Goal: Information Seeking & Learning: Learn about a topic

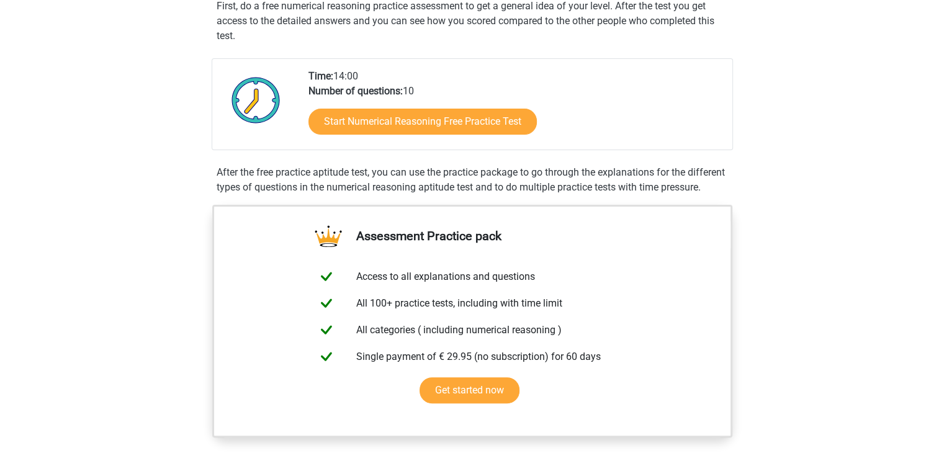
scroll to position [248, 0]
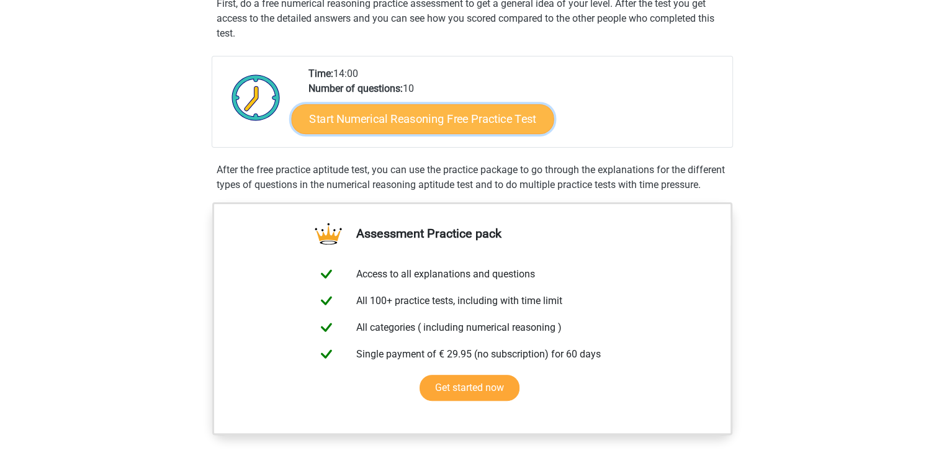
click at [443, 122] on link "Start Numerical Reasoning Free Practice Test" at bounding box center [422, 119] width 262 height 30
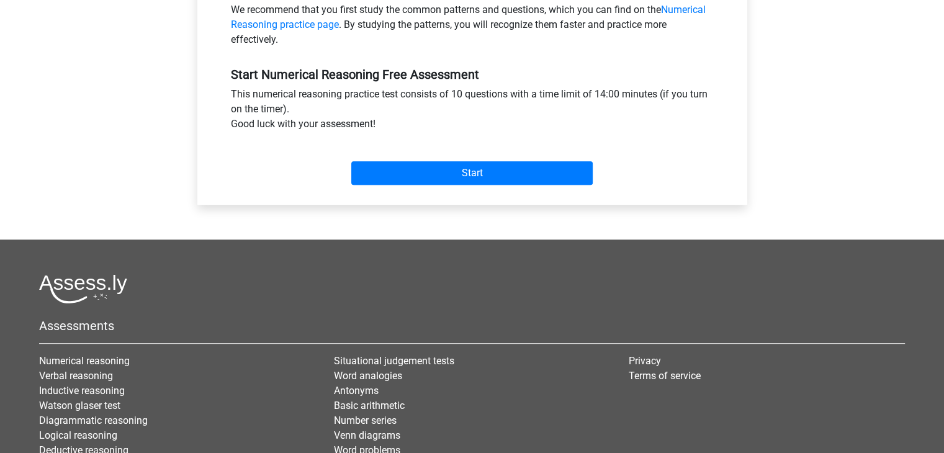
scroll to position [434, 0]
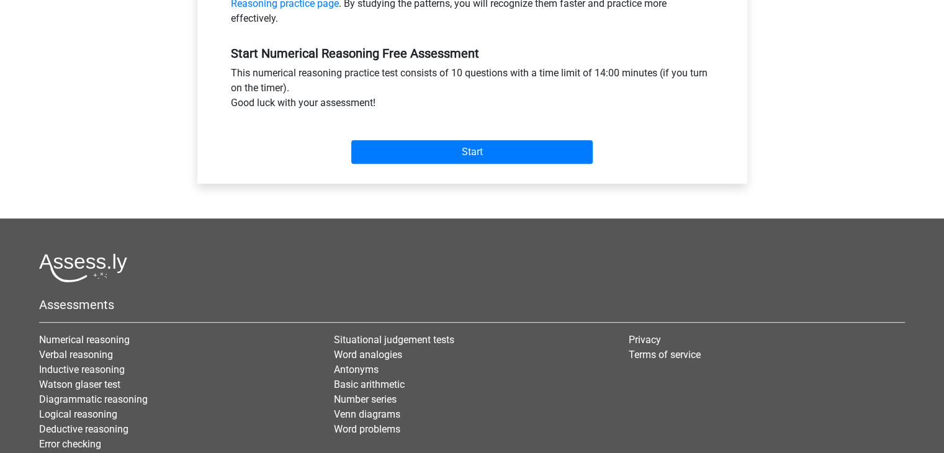
click at [396, 164] on div "Start" at bounding box center [472, 141] width 501 height 53
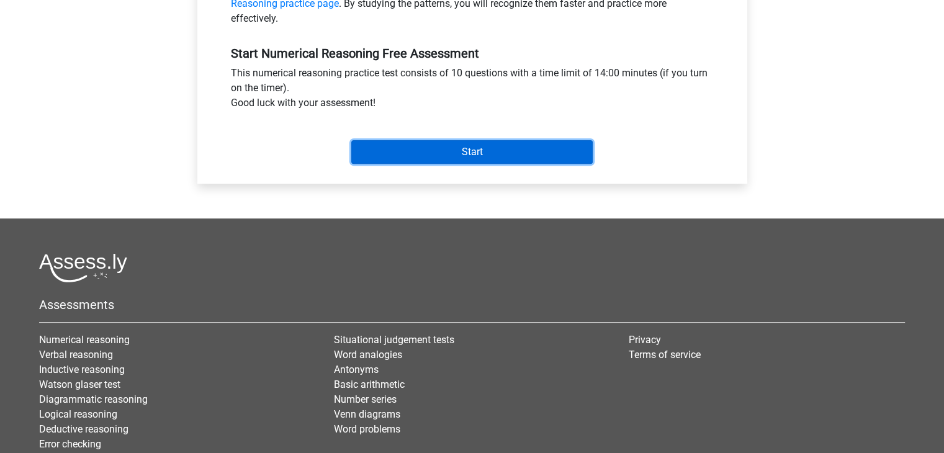
click at [396, 161] on input "Start" at bounding box center [471, 152] width 241 height 24
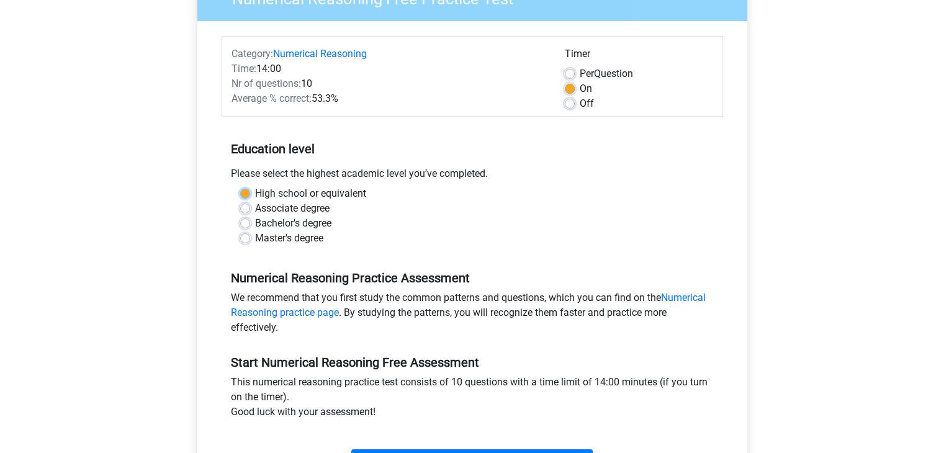
scroll to position [125, 0]
click at [363, 205] on div "Associate degree" at bounding box center [472, 209] width 464 height 15
click at [249, 190] on div "High school or equivalent" at bounding box center [472, 194] width 464 height 15
click at [243, 199] on div "High school or equivalent" at bounding box center [472, 194] width 464 height 15
click at [255, 190] on label "High school or equivalent" at bounding box center [310, 194] width 111 height 15
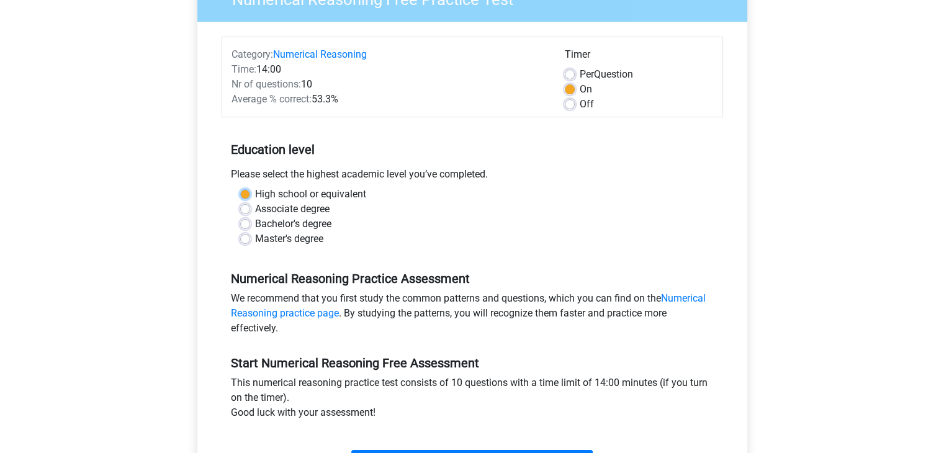
click at [246, 190] on input "High school or equivalent" at bounding box center [245, 193] width 10 height 12
radio input "true"
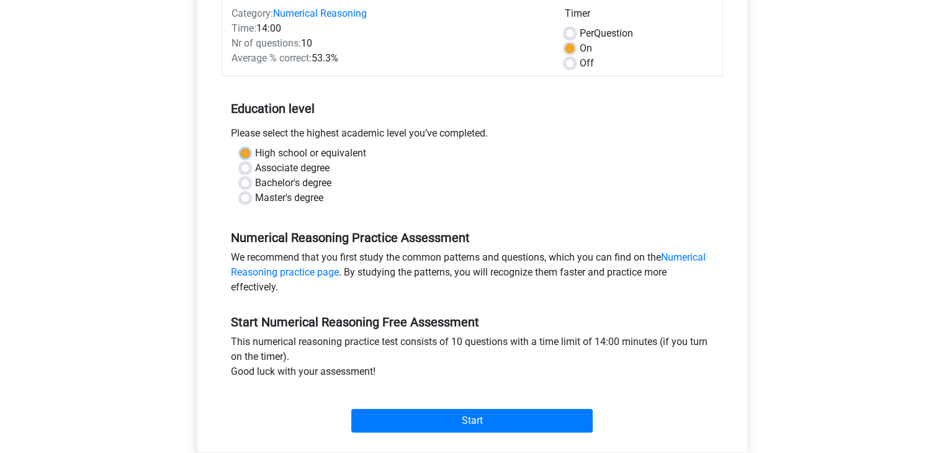
scroll to position [187, 0]
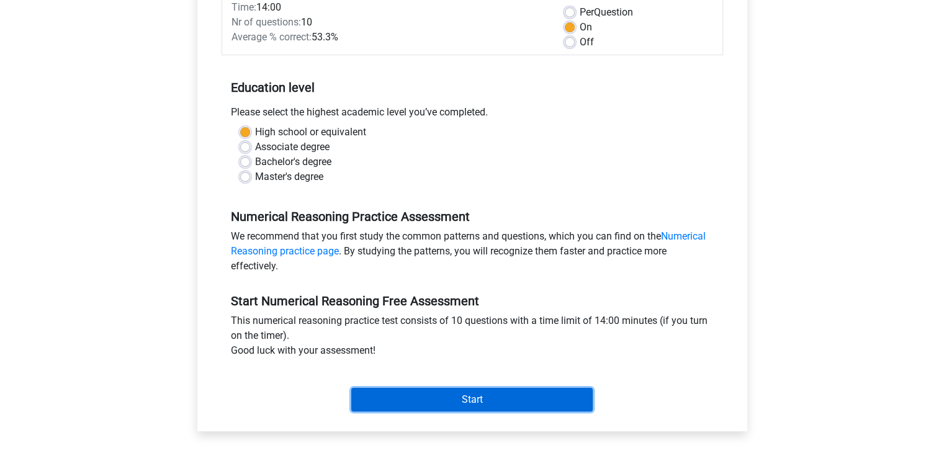
click at [444, 395] on input "Start" at bounding box center [471, 400] width 241 height 24
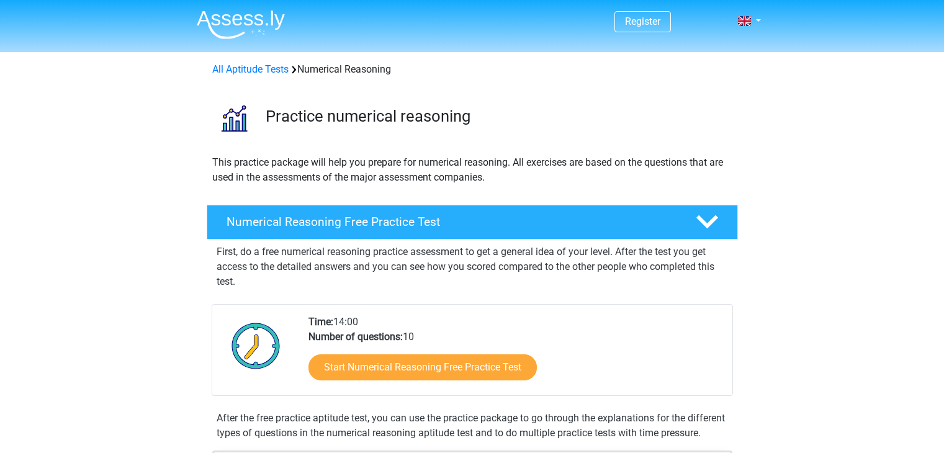
scroll to position [248, 0]
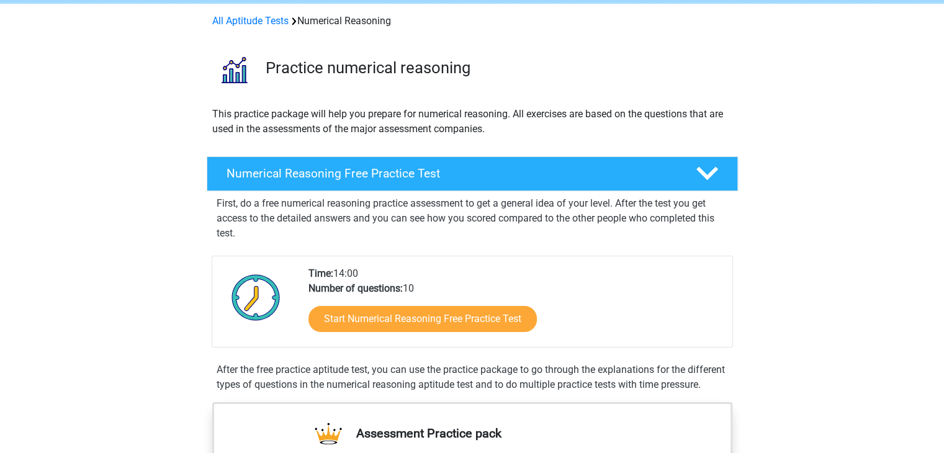
scroll to position [62, 0]
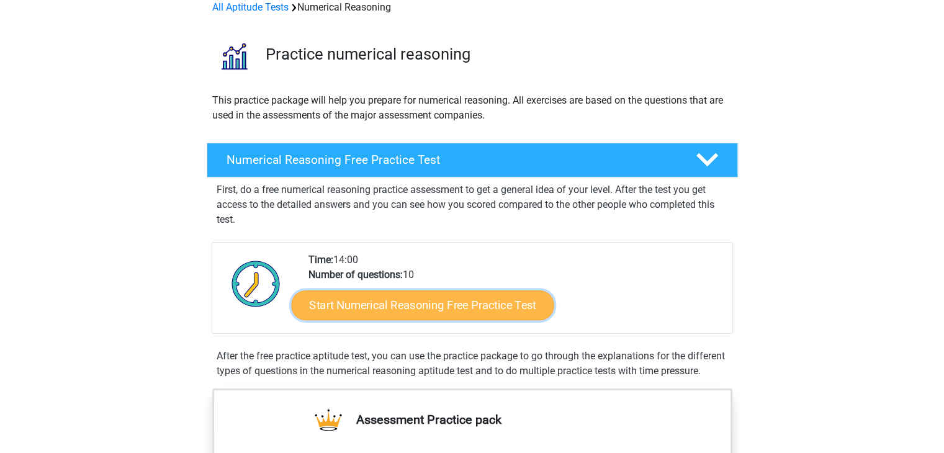
click at [374, 294] on link "Start Numerical Reasoning Free Practice Test" at bounding box center [422, 305] width 262 height 30
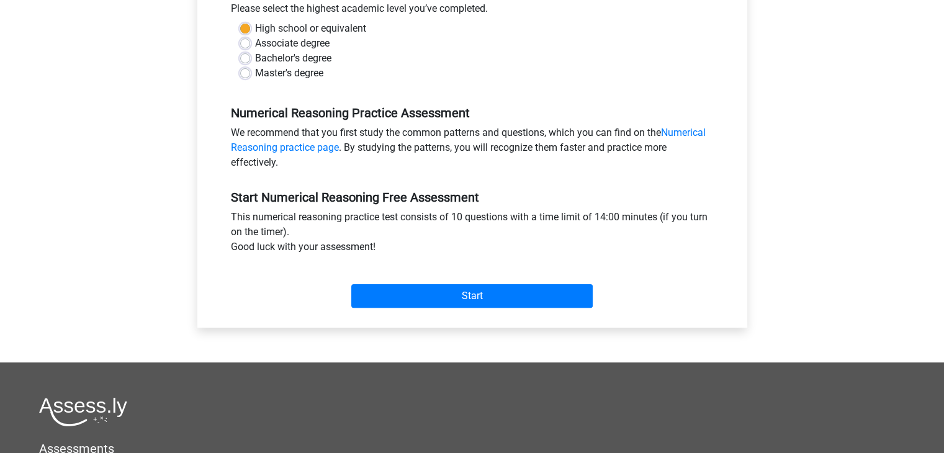
scroll to position [310, 0]
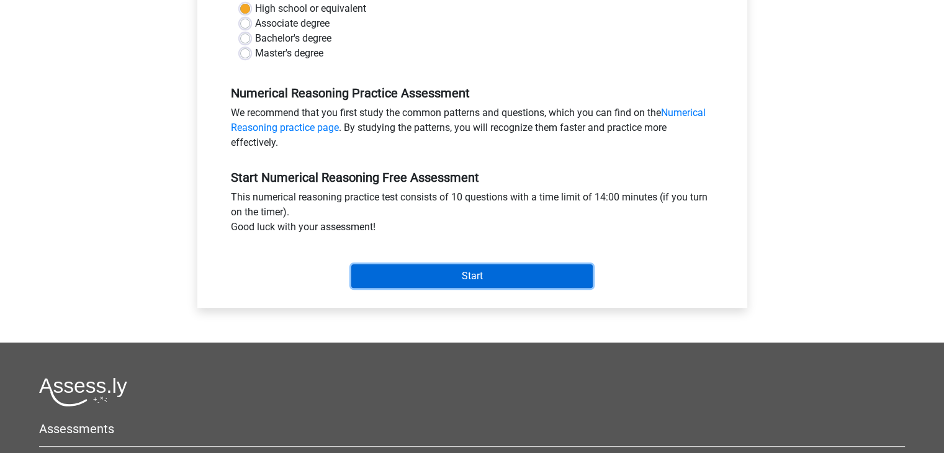
click at [413, 272] on input "Start" at bounding box center [471, 276] width 241 height 24
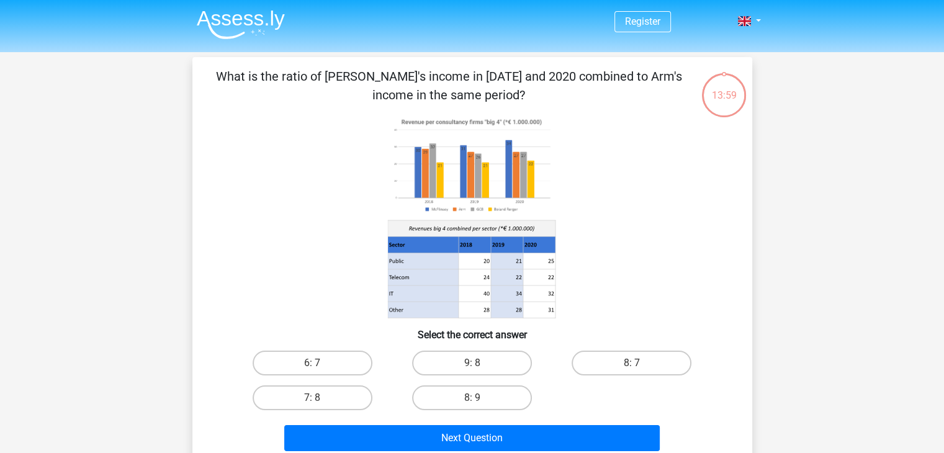
click at [12, 4] on header "Register Nederlands English" at bounding box center [472, 26] width 944 height 52
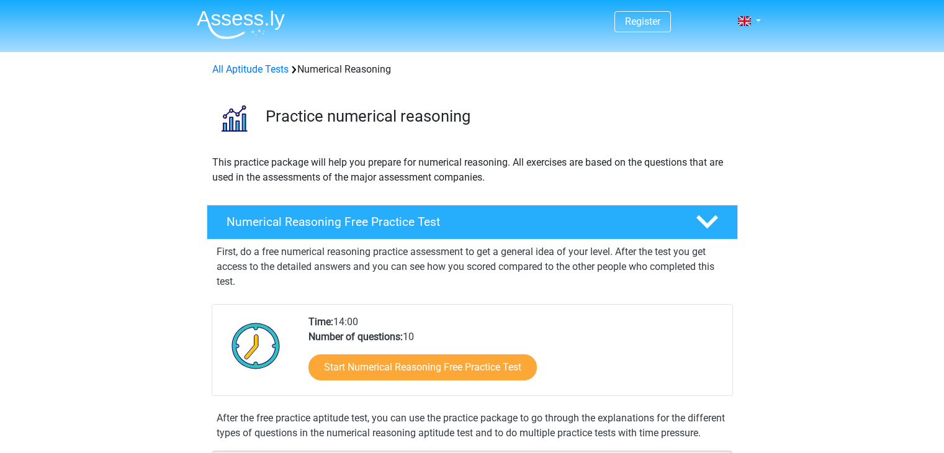
scroll to position [62, 0]
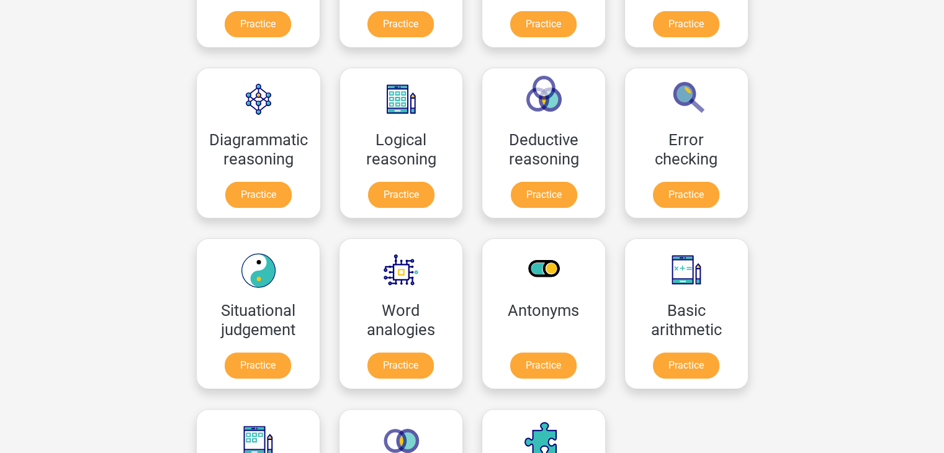
scroll to position [434, 0]
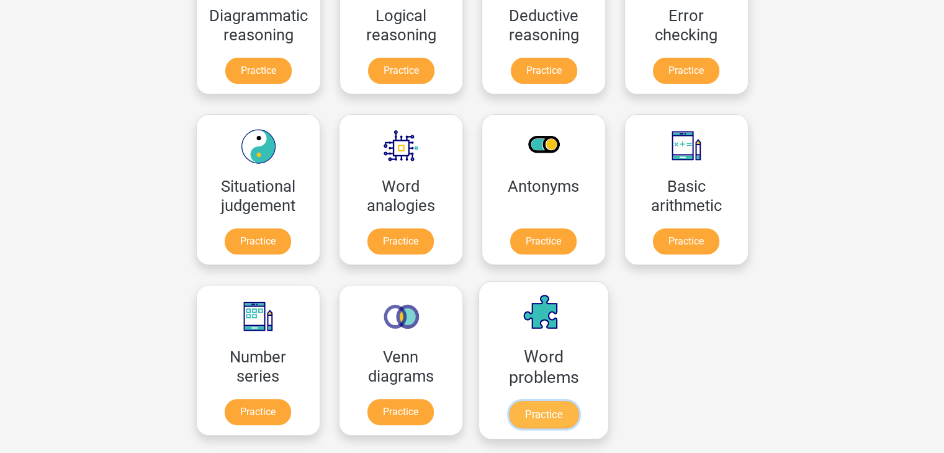
click at [554, 424] on link "Practice" at bounding box center [542, 414] width 69 height 27
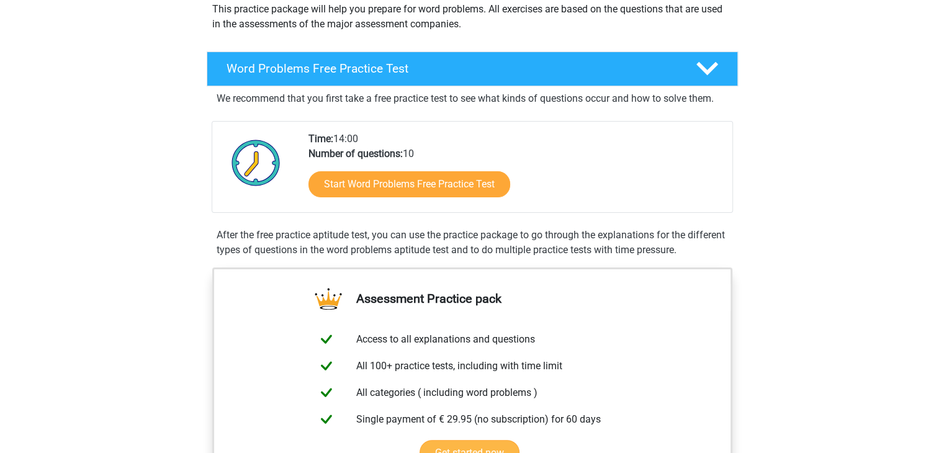
scroll to position [186, 0]
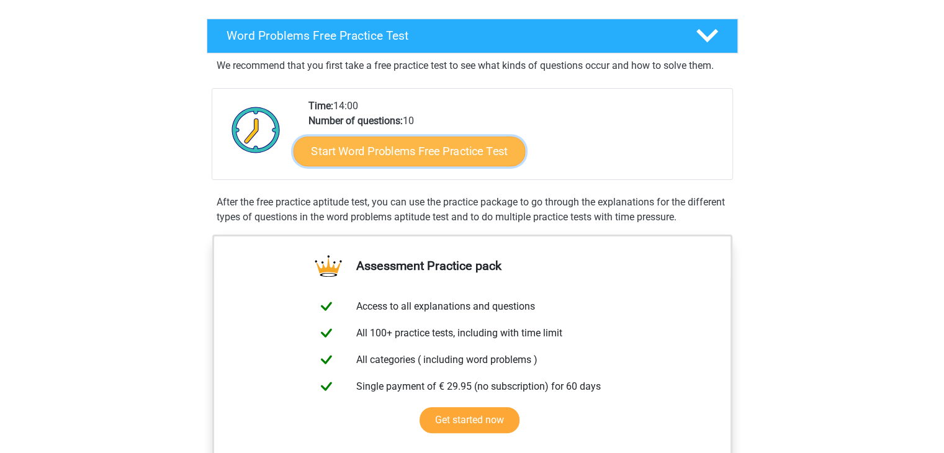
click at [436, 151] on link "Start Word Problems Free Practice Test" at bounding box center [409, 151] width 232 height 30
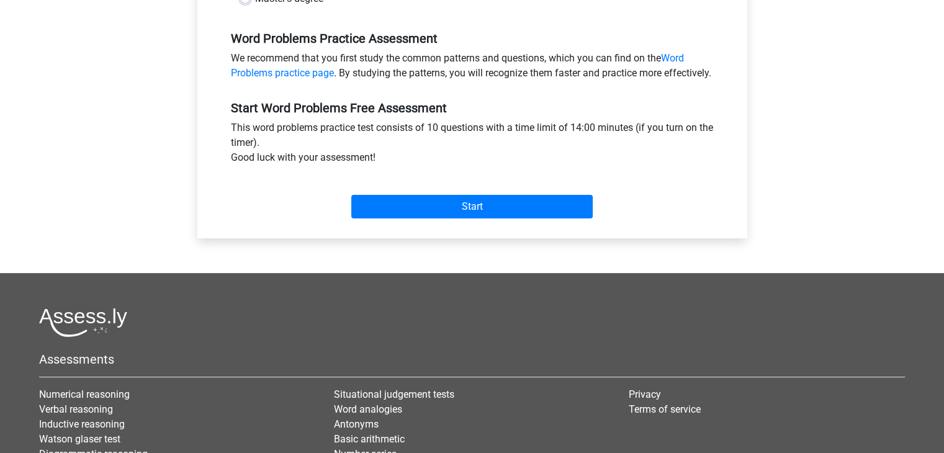
scroll to position [372, 0]
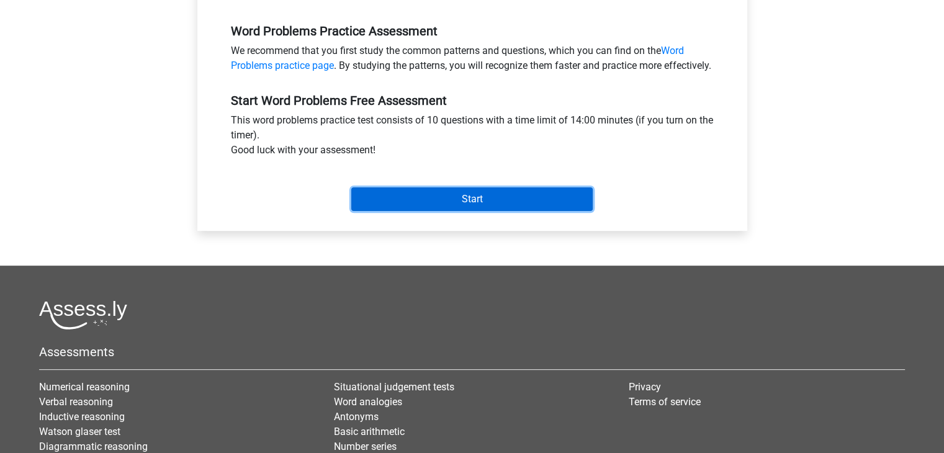
click at [432, 211] on input "Start" at bounding box center [471, 199] width 241 height 24
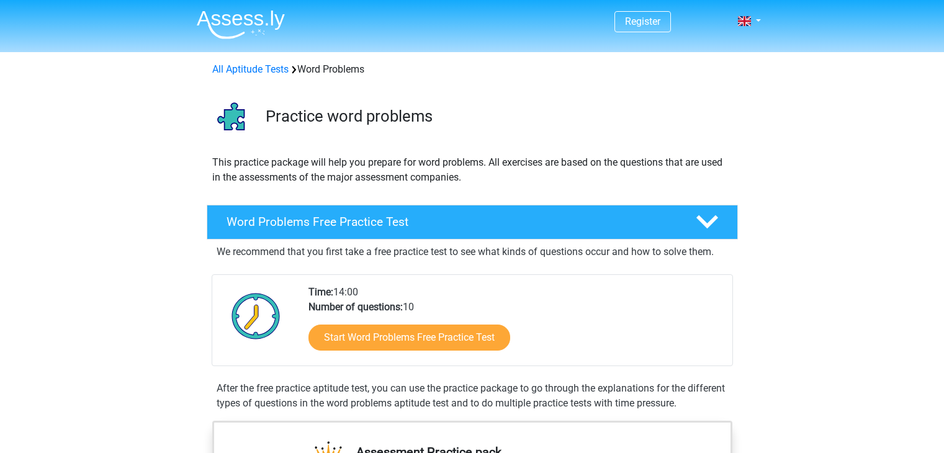
scroll to position [186, 0]
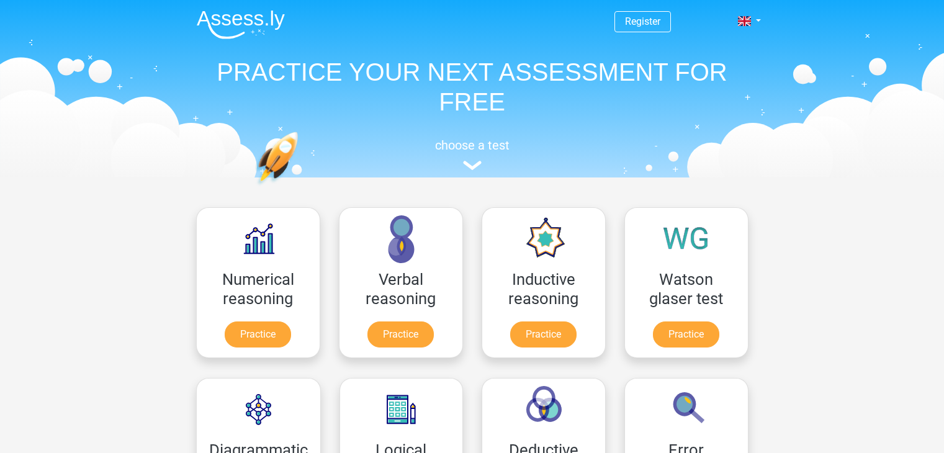
scroll to position [434, 0]
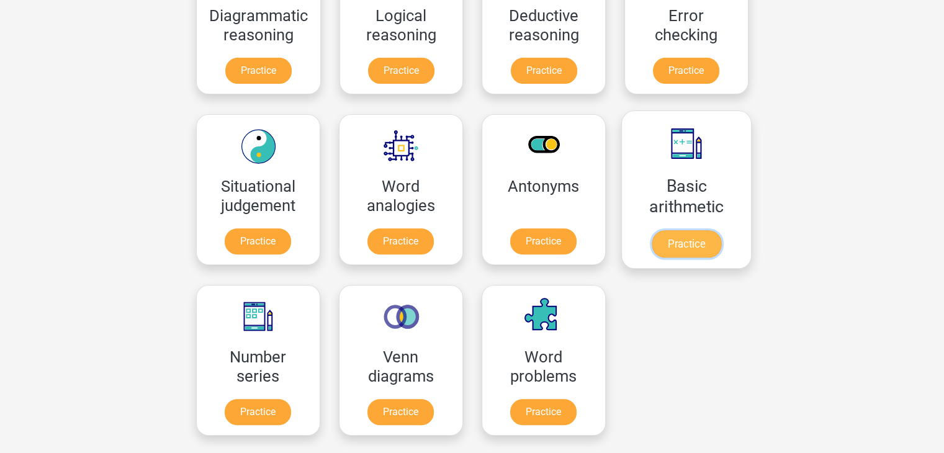
click at [660, 236] on link "Practice" at bounding box center [685, 243] width 69 height 27
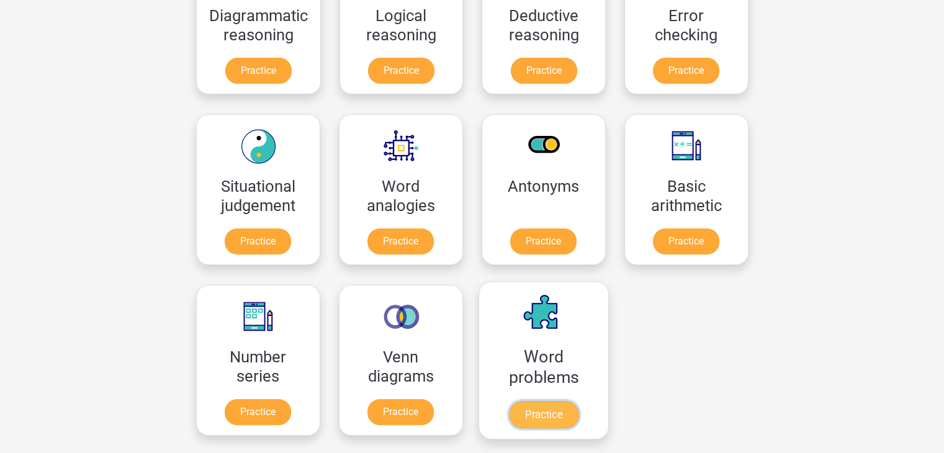
click at [544, 411] on link "Practice" at bounding box center [542, 414] width 69 height 27
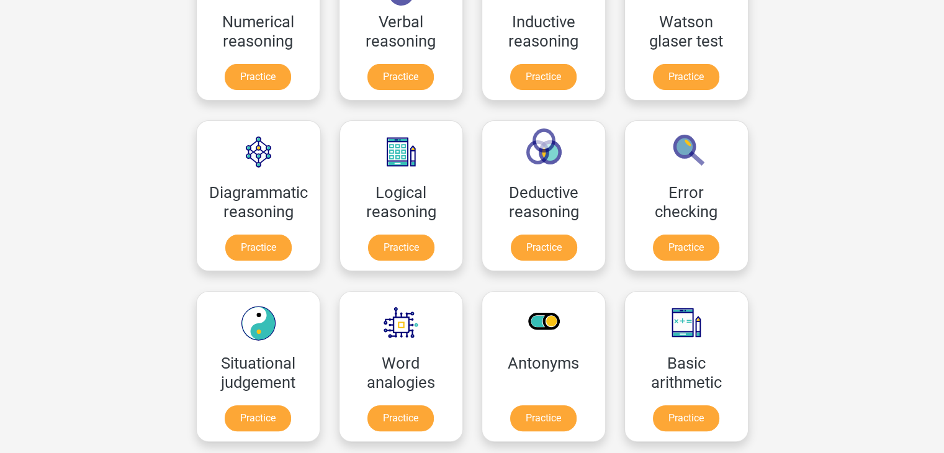
scroll to position [124, 0]
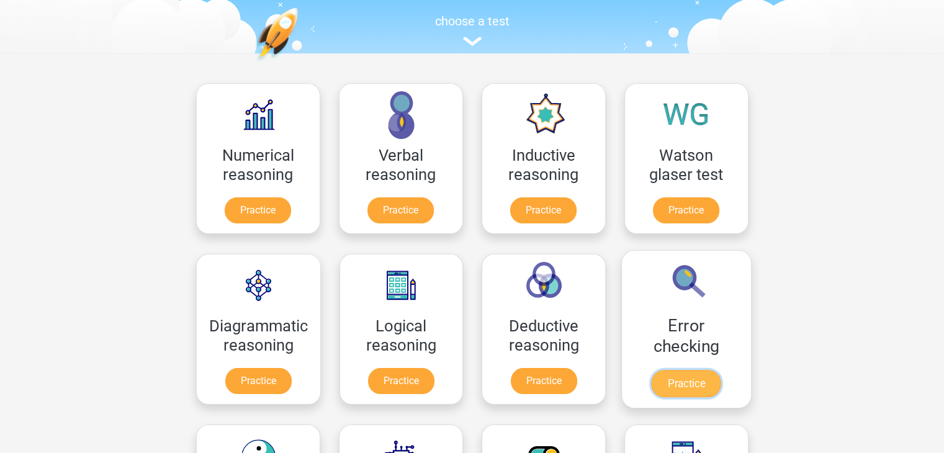
click at [679, 381] on link "Practice" at bounding box center [685, 383] width 69 height 27
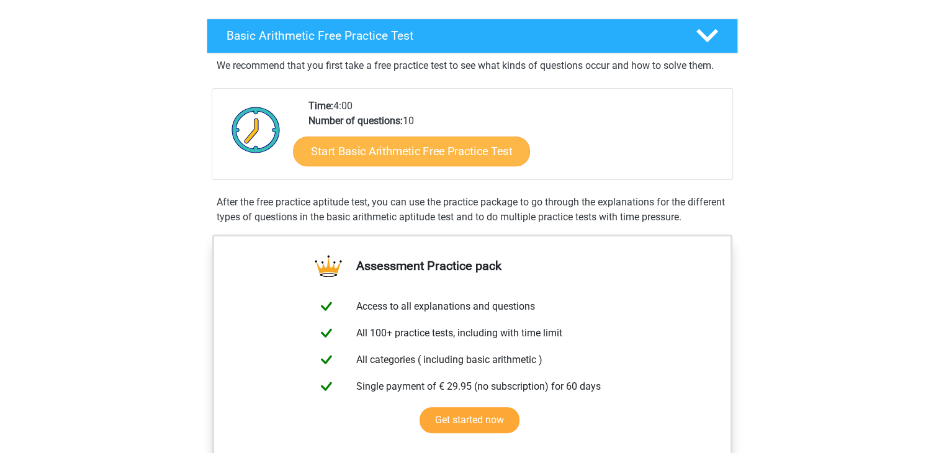
scroll to position [248, 0]
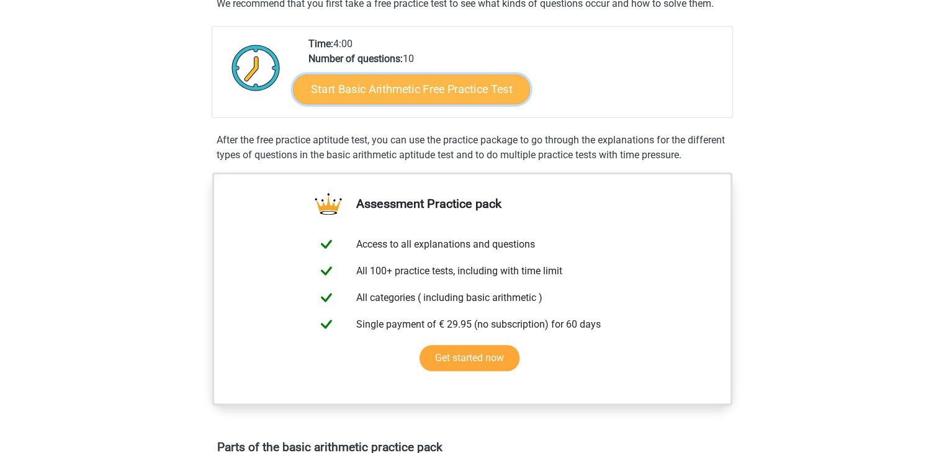
click at [432, 86] on link "Start Basic Arithmetic Free Practice Test" at bounding box center [411, 89] width 237 height 30
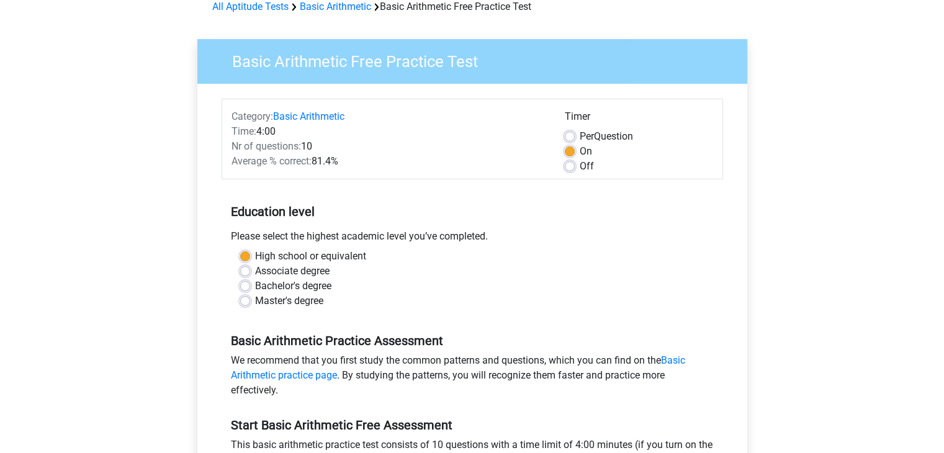
scroll to position [124, 0]
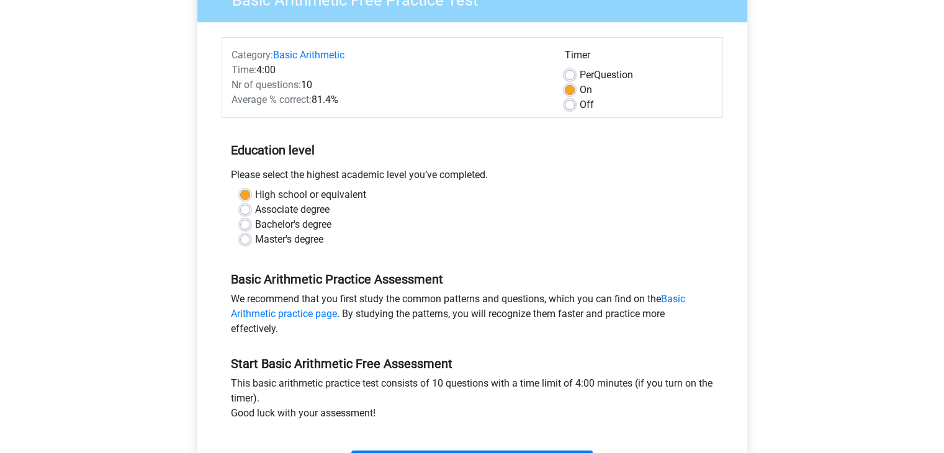
click at [238, 208] on div "High school or equivalent Associate degree Bachelor's degree Master's degree" at bounding box center [472, 217] width 483 height 60
click at [255, 210] on label "Associate degree" at bounding box center [292, 209] width 74 height 15
click at [243, 210] on input "Associate degree" at bounding box center [245, 208] width 10 height 12
radio input "true"
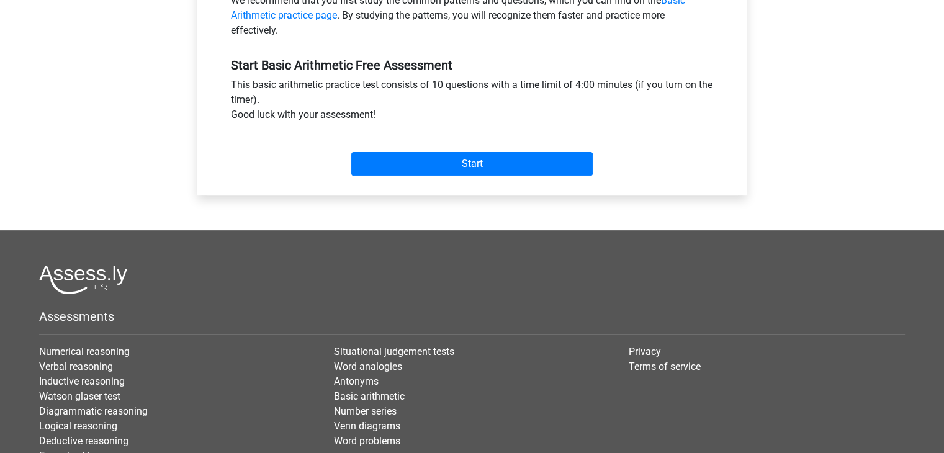
scroll to position [434, 0]
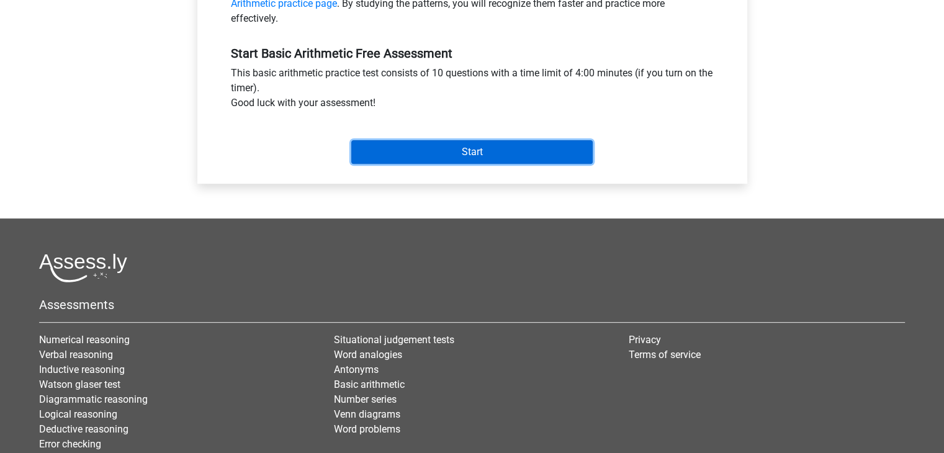
click at [461, 142] on input "Start" at bounding box center [471, 152] width 241 height 24
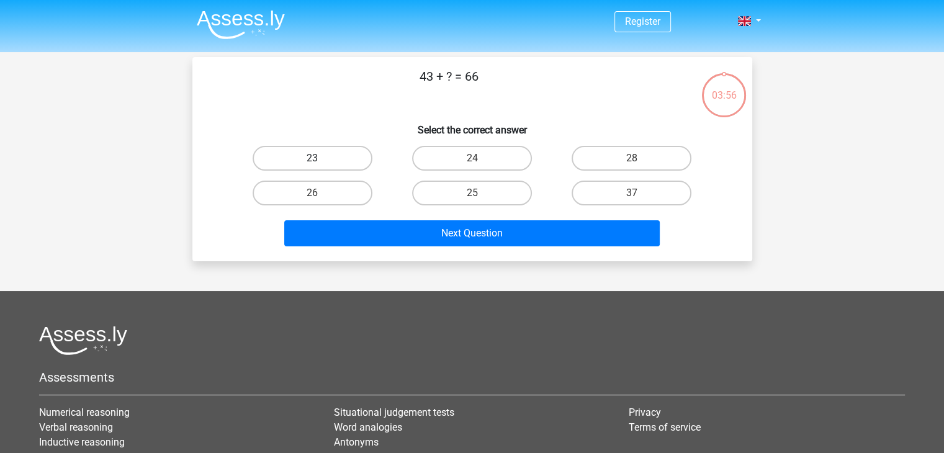
click at [347, 161] on label "23" at bounding box center [313, 158] width 120 height 25
click at [320, 161] on input "23" at bounding box center [316, 162] width 8 height 8
radio input "true"
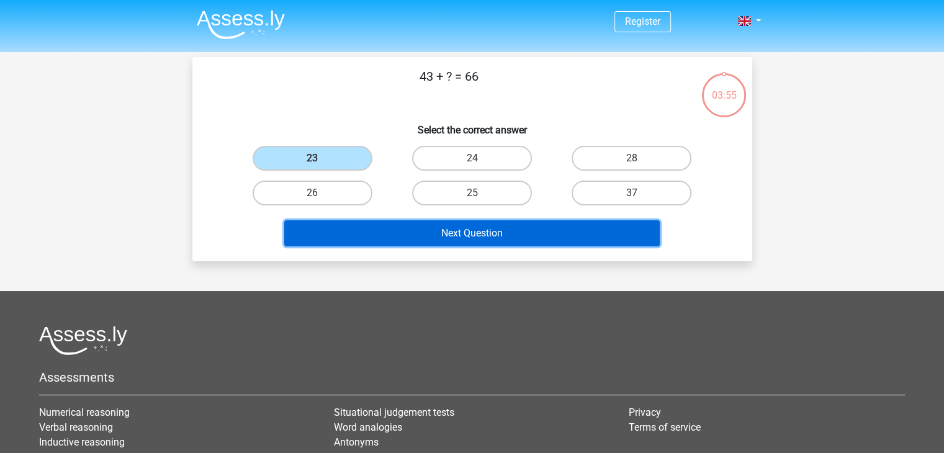
click at [405, 224] on button "Next Question" at bounding box center [471, 233] width 375 height 26
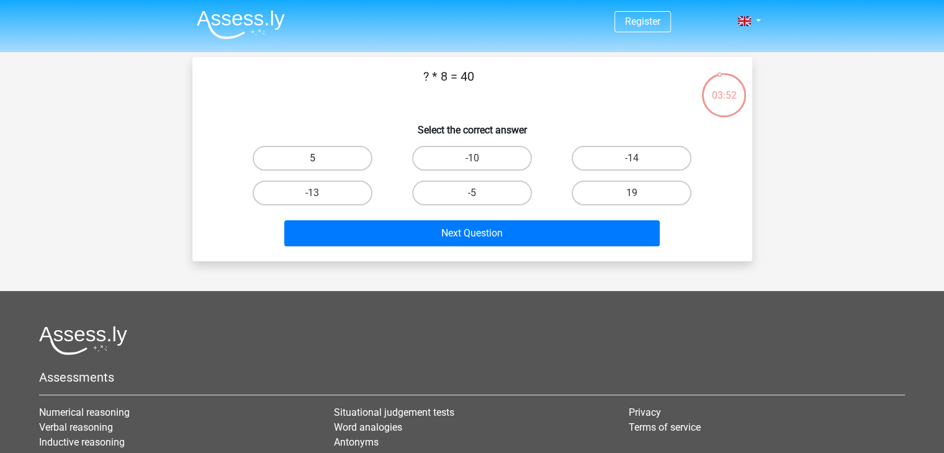
click at [334, 162] on label "5" at bounding box center [313, 158] width 120 height 25
click at [320, 162] on input "5" at bounding box center [316, 162] width 8 height 8
radio input "true"
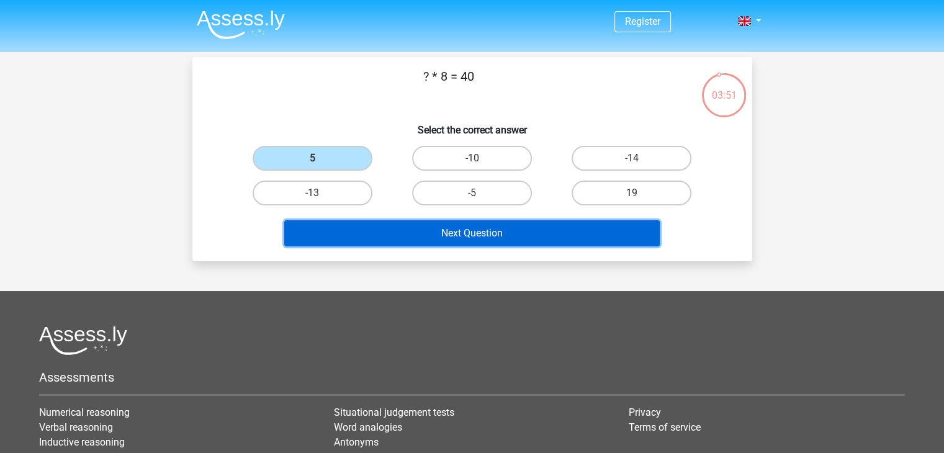
click at [395, 231] on button "Next Question" at bounding box center [471, 233] width 375 height 26
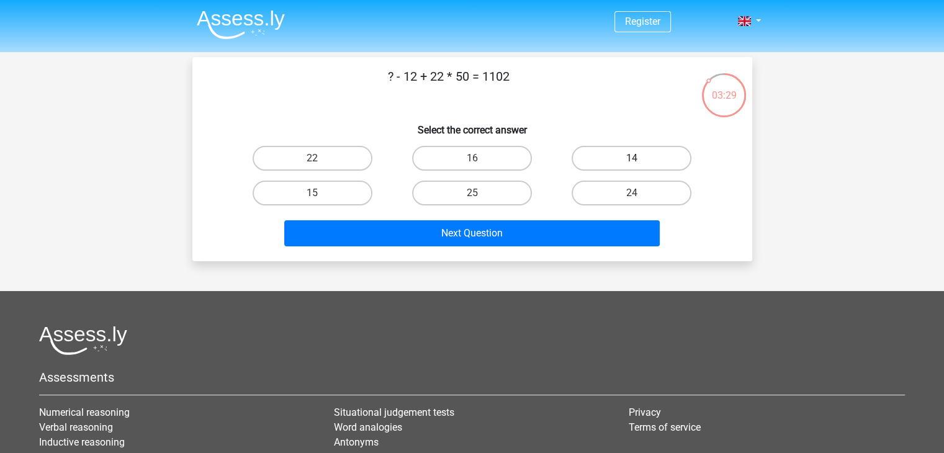
click at [596, 157] on label "14" at bounding box center [631, 158] width 120 height 25
click at [632, 158] on input "14" at bounding box center [636, 162] width 8 height 8
radio input "true"
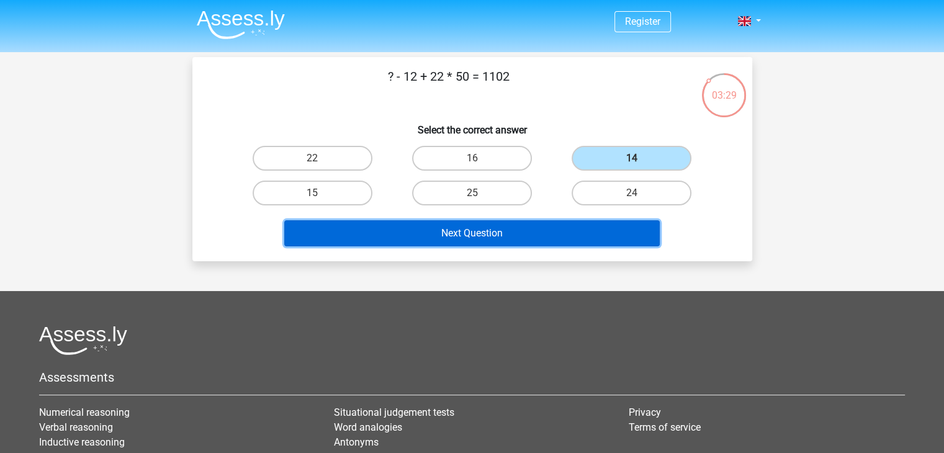
click at [542, 226] on button "Next Question" at bounding box center [471, 233] width 375 height 26
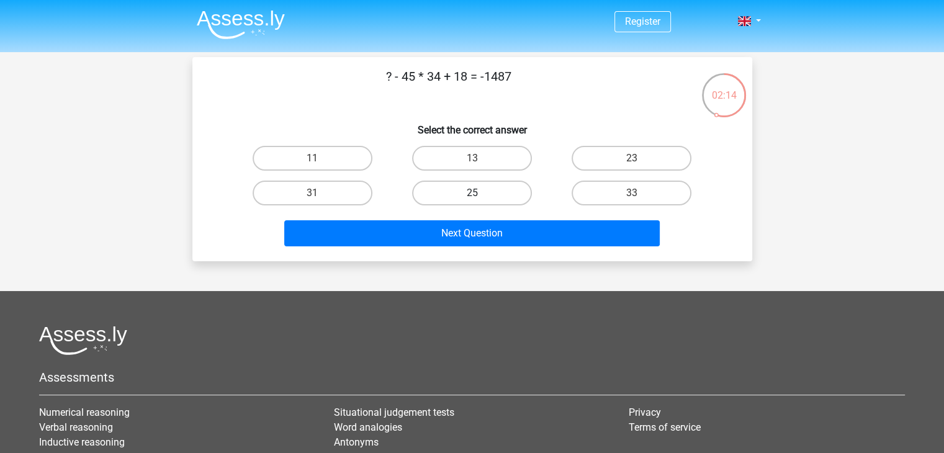
click at [462, 193] on label "25" at bounding box center [472, 193] width 120 height 25
click at [472, 193] on input "25" at bounding box center [476, 197] width 8 height 8
radio input "true"
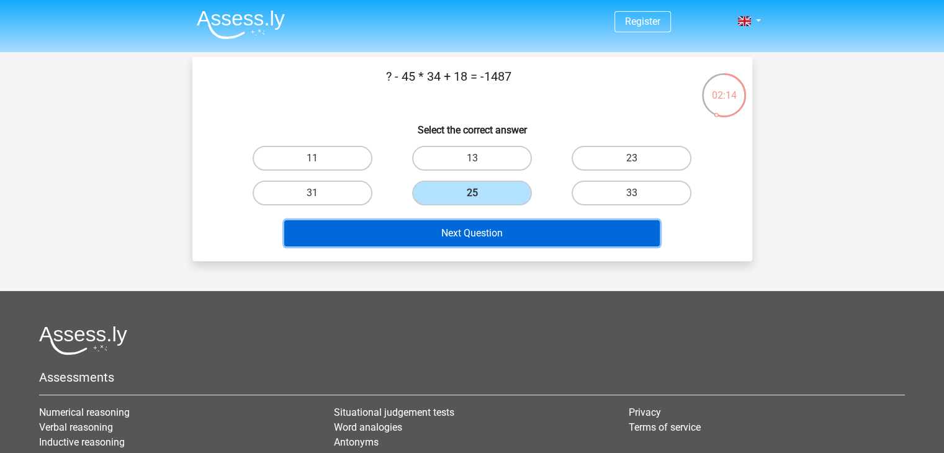
click at [463, 238] on button "Next Question" at bounding box center [471, 233] width 375 height 26
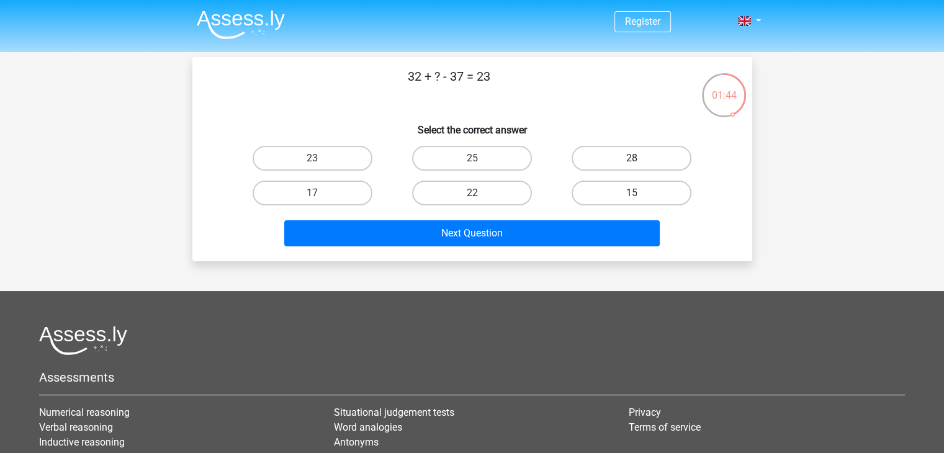
click at [613, 161] on label "28" at bounding box center [631, 158] width 120 height 25
click at [632, 161] on input "28" at bounding box center [636, 162] width 8 height 8
radio input "true"
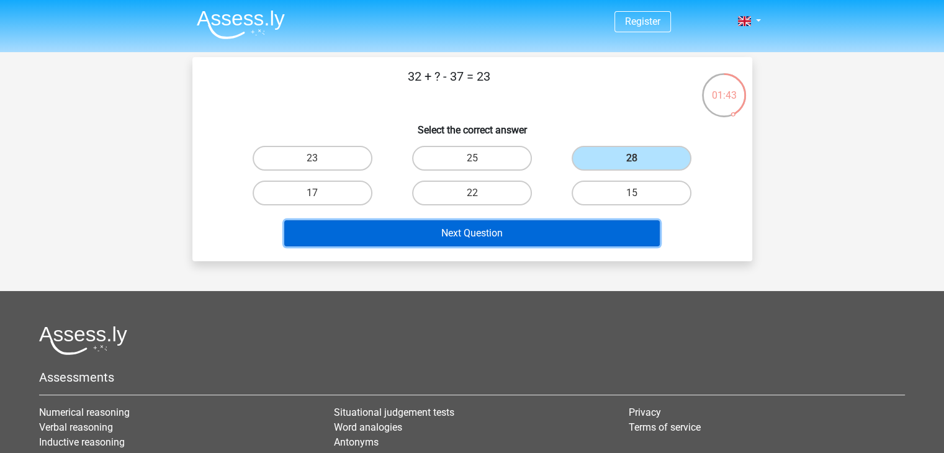
drag, startPoint x: 588, startPoint y: 229, endPoint x: 586, endPoint y: 235, distance: 6.7
click at [586, 235] on button "Next Question" at bounding box center [471, 233] width 375 height 26
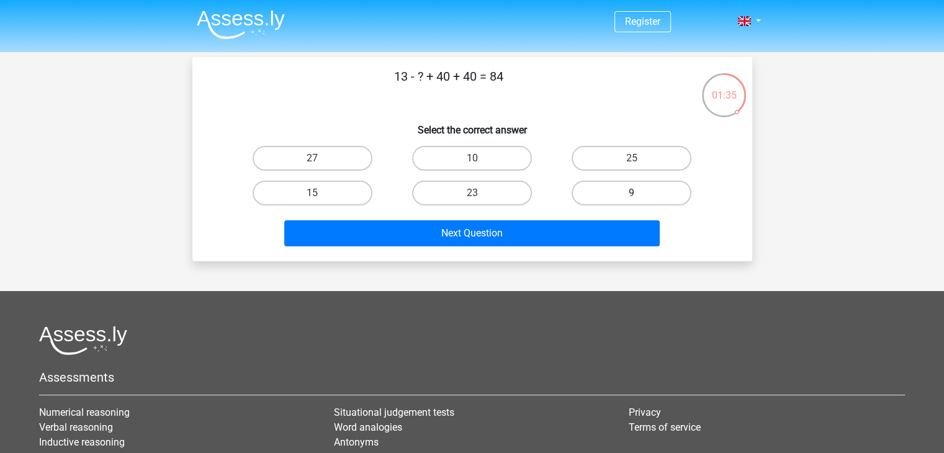
click at [578, 195] on label "9" at bounding box center [631, 193] width 120 height 25
click at [632, 195] on input "9" at bounding box center [636, 197] width 8 height 8
radio input "true"
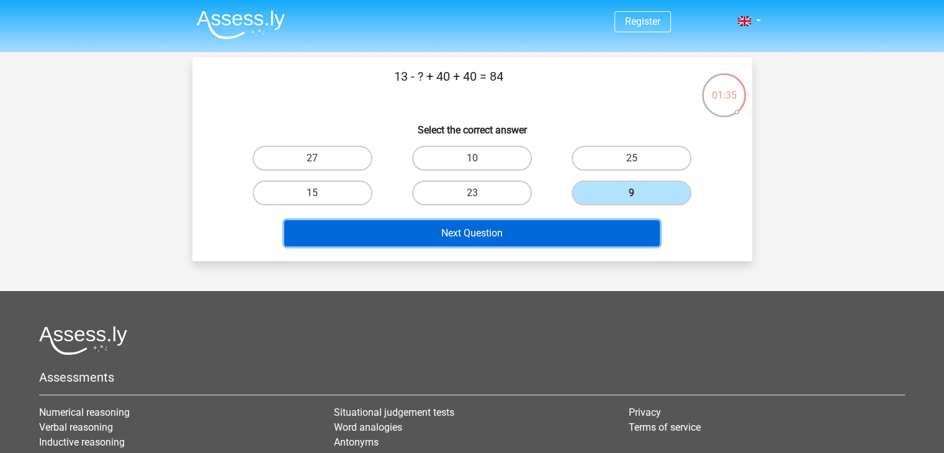
click at [565, 229] on button "Next Question" at bounding box center [471, 233] width 375 height 26
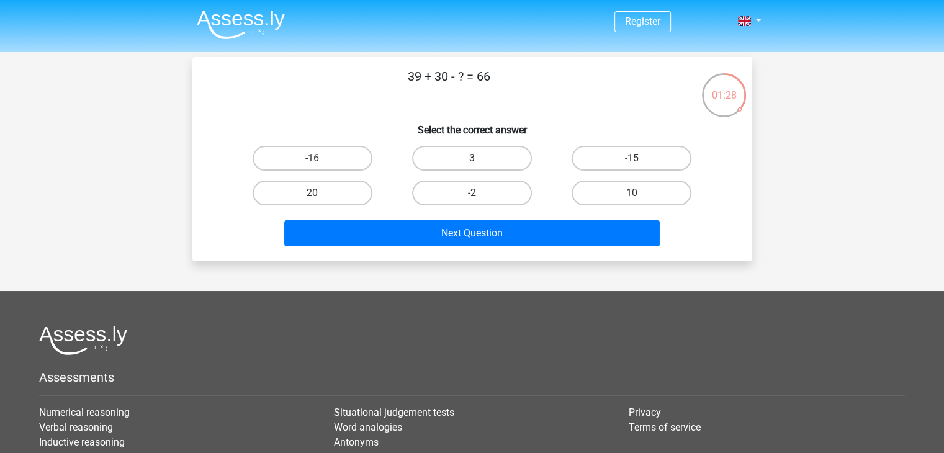
click at [492, 154] on div "39 + 30 - ? = 66 Select the correct answer -16 3 -15 20" at bounding box center [472, 159] width 550 height 184
click at [492, 157] on label "3" at bounding box center [472, 158] width 120 height 25
click at [480, 158] on input "3" at bounding box center [476, 162] width 8 height 8
radio input "true"
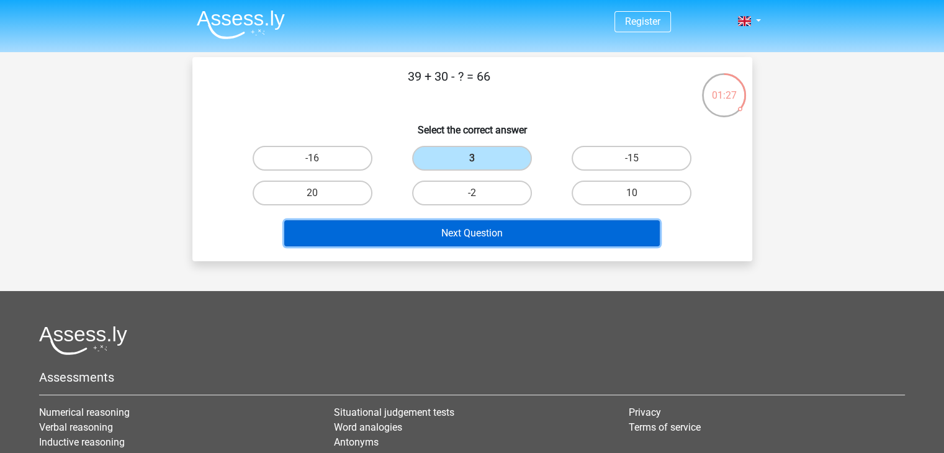
click at [493, 227] on button "Next Question" at bounding box center [471, 233] width 375 height 26
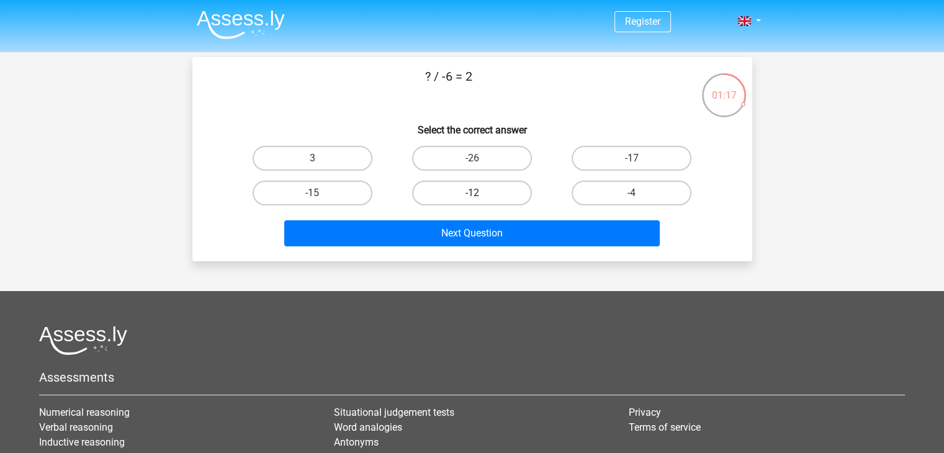
click at [444, 192] on label "-12" at bounding box center [472, 193] width 120 height 25
click at [472, 193] on input "-12" at bounding box center [476, 197] width 8 height 8
radio input "true"
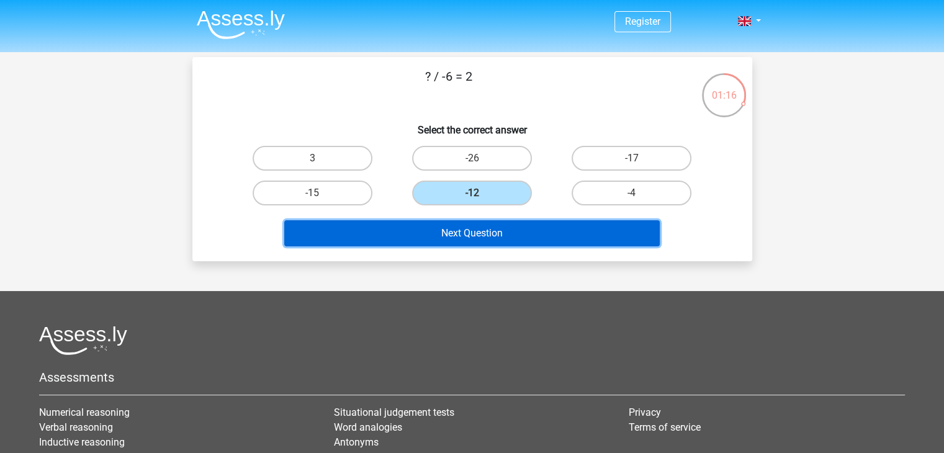
click at [444, 225] on button "Next Question" at bounding box center [471, 233] width 375 height 26
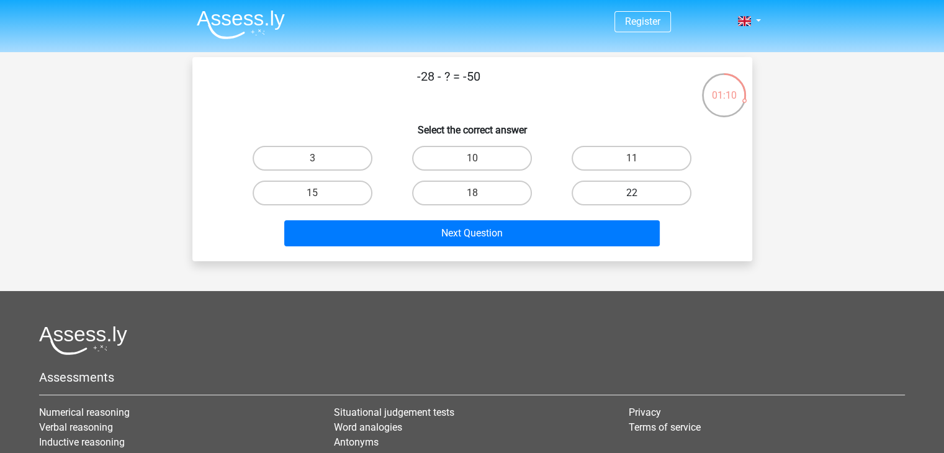
click at [583, 197] on label "22" at bounding box center [631, 193] width 120 height 25
click at [632, 197] on input "22" at bounding box center [636, 197] width 8 height 8
radio input "true"
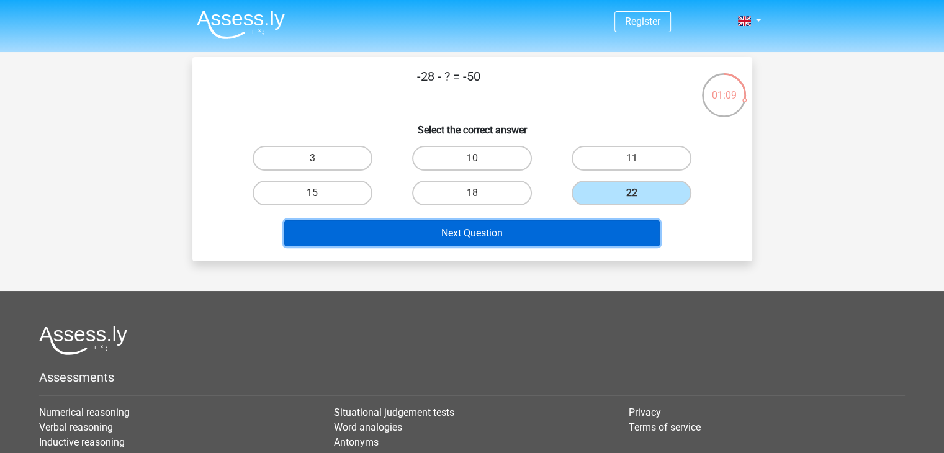
click at [571, 234] on button "Next Question" at bounding box center [471, 233] width 375 height 26
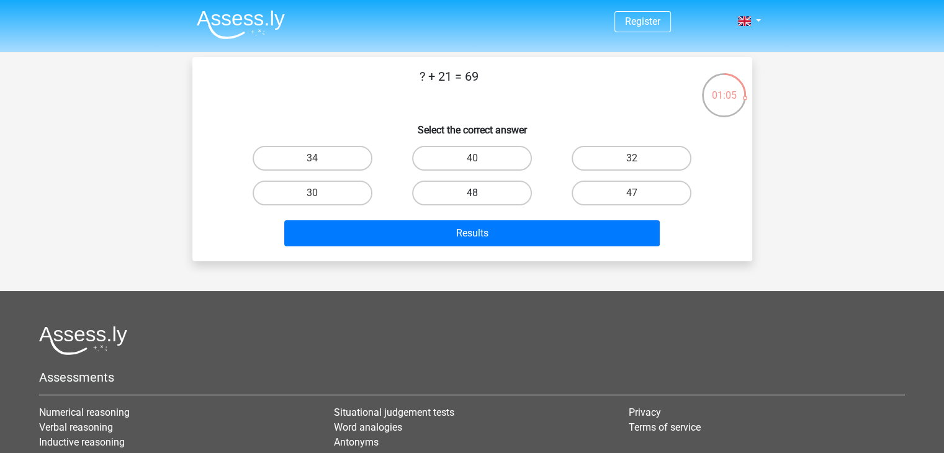
click at [491, 200] on label "48" at bounding box center [472, 193] width 120 height 25
click at [480, 200] on input "48" at bounding box center [476, 197] width 8 height 8
radio input "true"
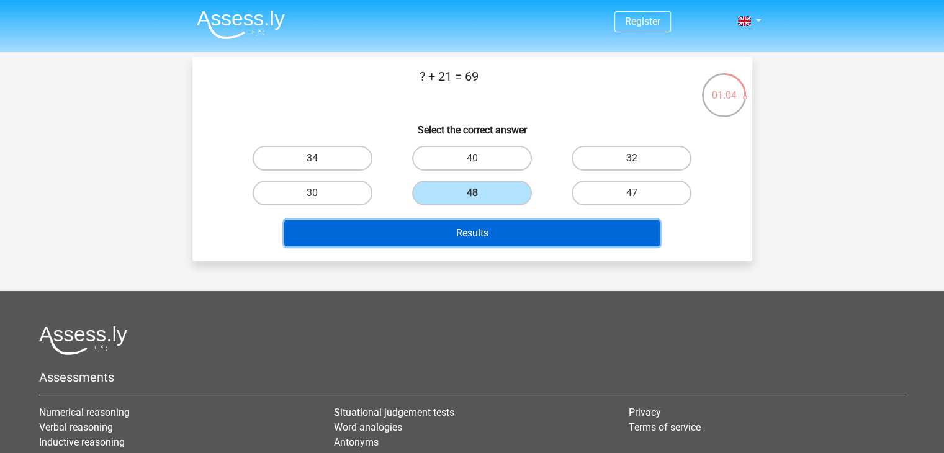
click at [495, 231] on button "Results" at bounding box center [471, 233] width 375 height 26
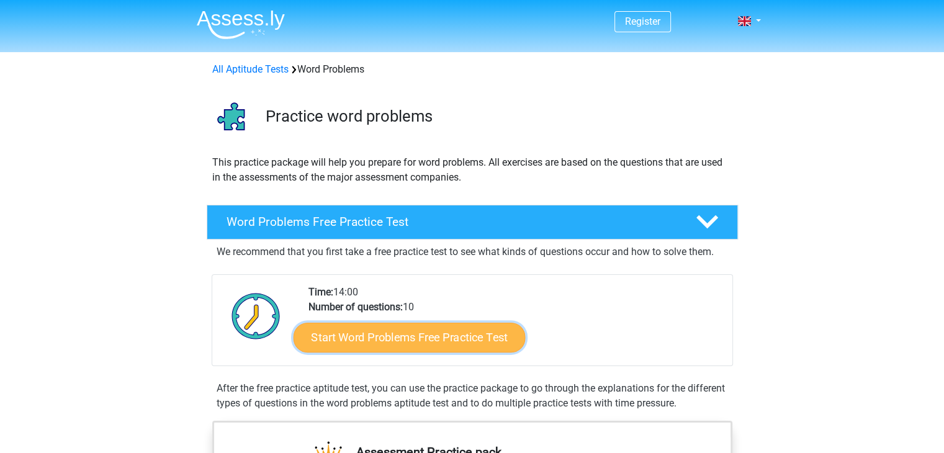
click at [475, 347] on link "Start Word Problems Free Practice Test" at bounding box center [409, 337] width 232 height 30
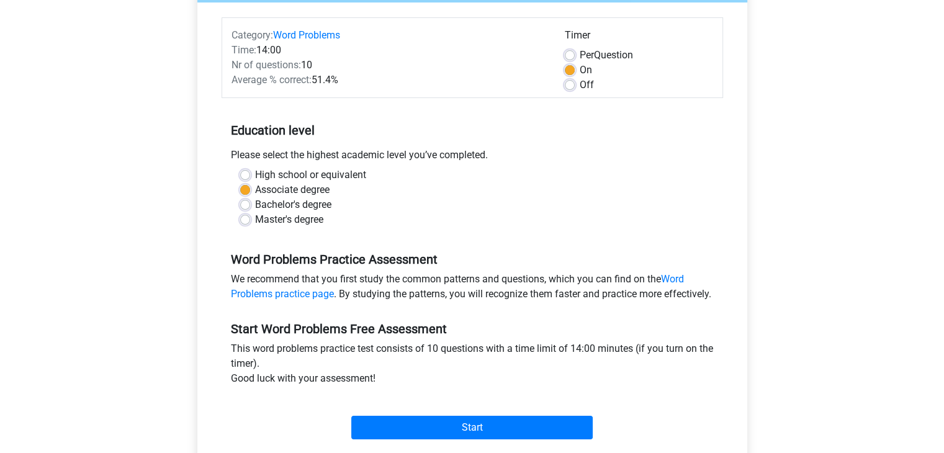
scroll to position [248, 0]
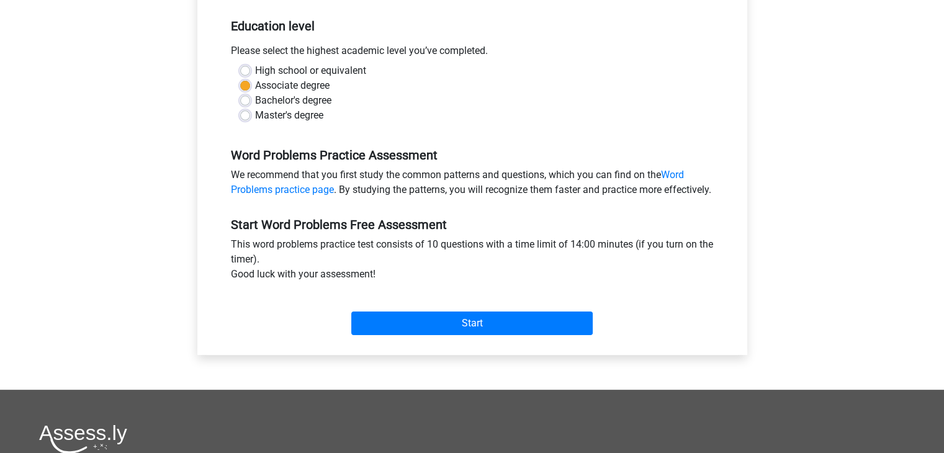
click at [456, 340] on div "Start" at bounding box center [472, 313] width 501 height 53
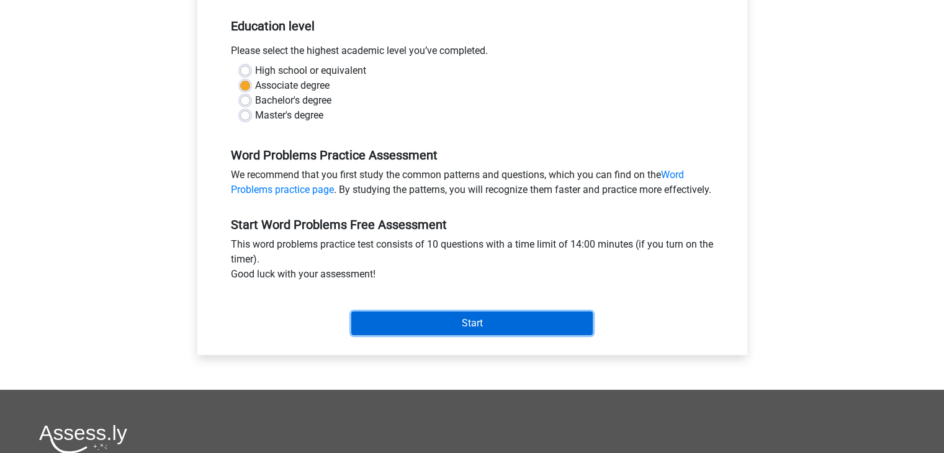
click at [454, 335] on input "Start" at bounding box center [471, 323] width 241 height 24
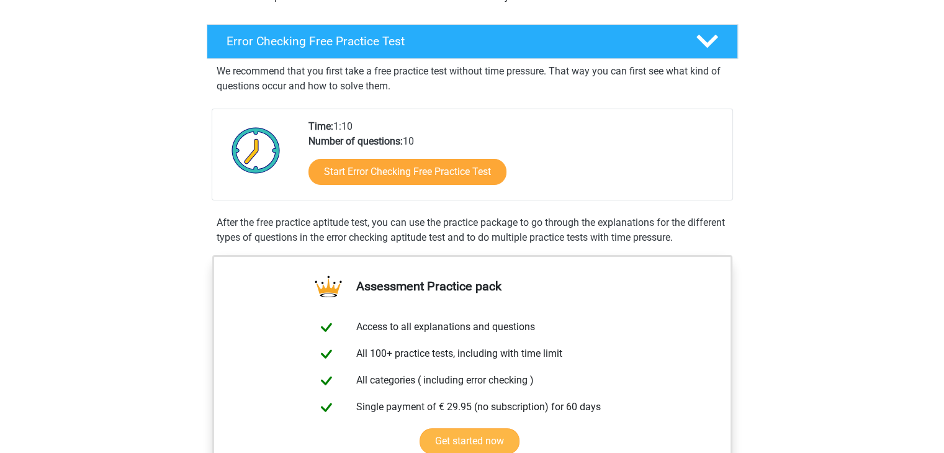
scroll to position [186, 0]
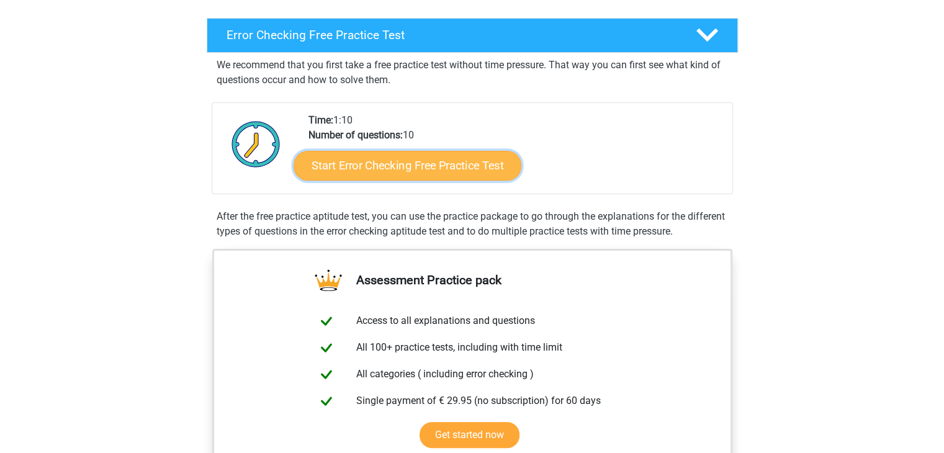
click at [410, 158] on link "Start Error Checking Free Practice Test" at bounding box center [407, 166] width 228 height 30
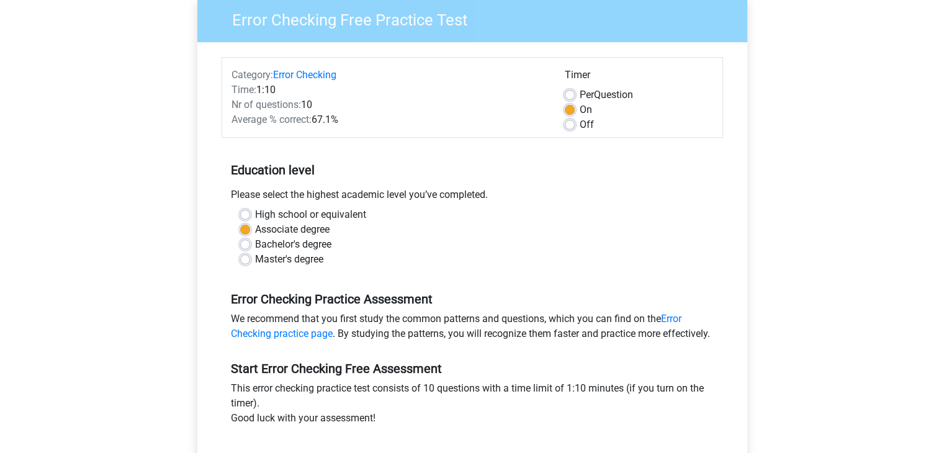
scroll to position [310, 0]
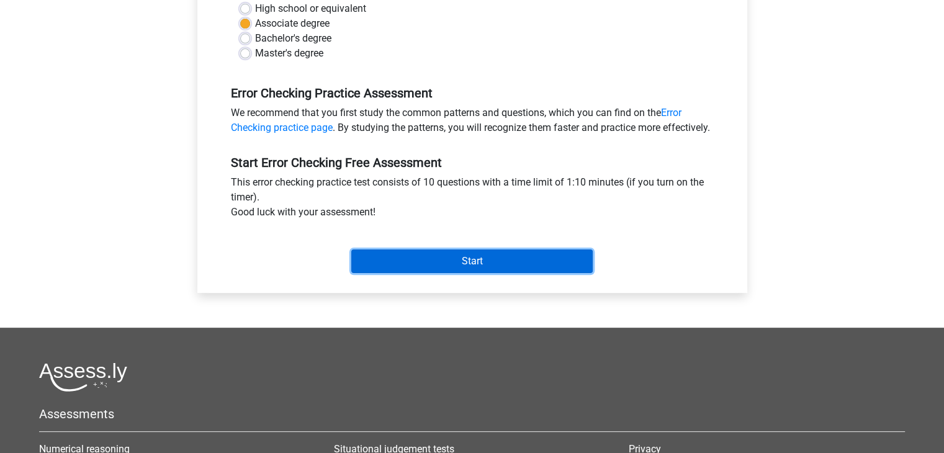
click at [440, 273] on input "Start" at bounding box center [471, 261] width 241 height 24
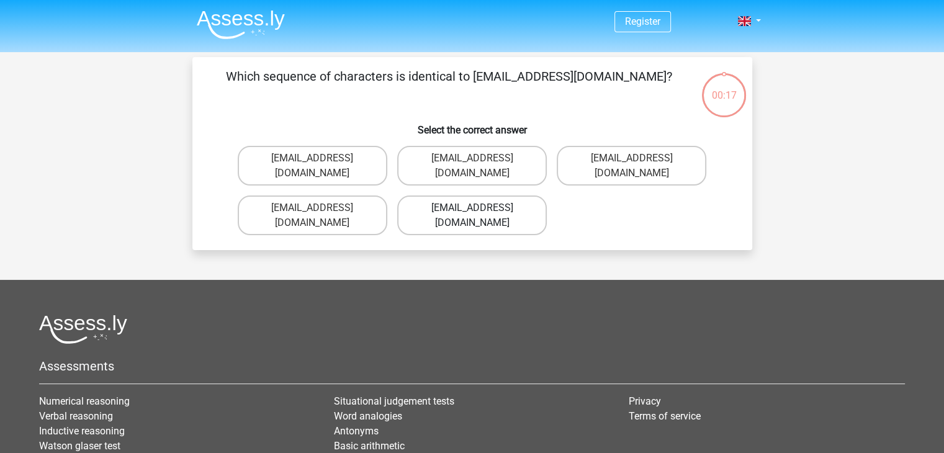
click at [461, 196] on label "[EMAIL_ADDRESS][DOMAIN_NAME]" at bounding box center [472, 215] width 150 height 40
click at [472, 208] on input "Evie_Meade@jointmail.com.uk" at bounding box center [476, 212] width 8 height 8
radio input "true"
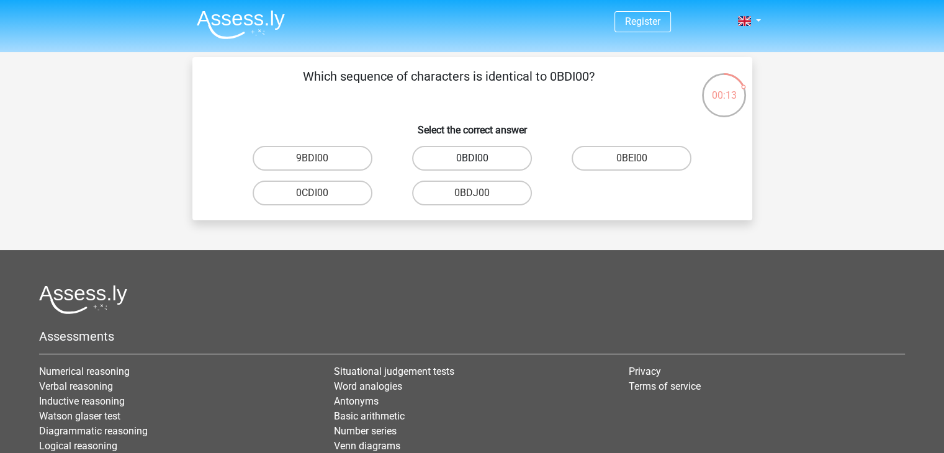
click at [490, 159] on label "0BDI00" at bounding box center [472, 158] width 120 height 25
click at [480, 159] on input "0BDI00" at bounding box center [476, 162] width 8 height 8
radio input "true"
